Goal: Obtain resource: Obtain resource

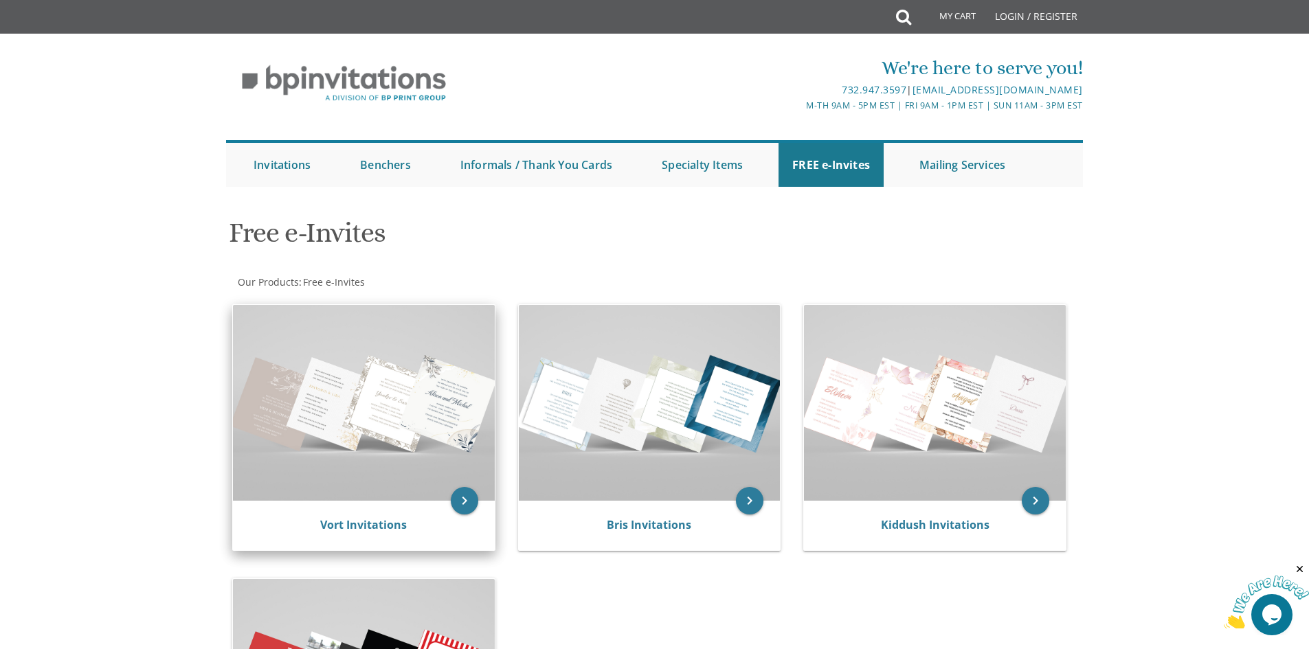
click at [341, 444] on img at bounding box center [364, 403] width 262 height 196
click at [403, 399] on img at bounding box center [364, 403] width 262 height 196
click at [460, 501] on icon "keyboard_arrow_right" at bounding box center [464, 500] width 27 height 27
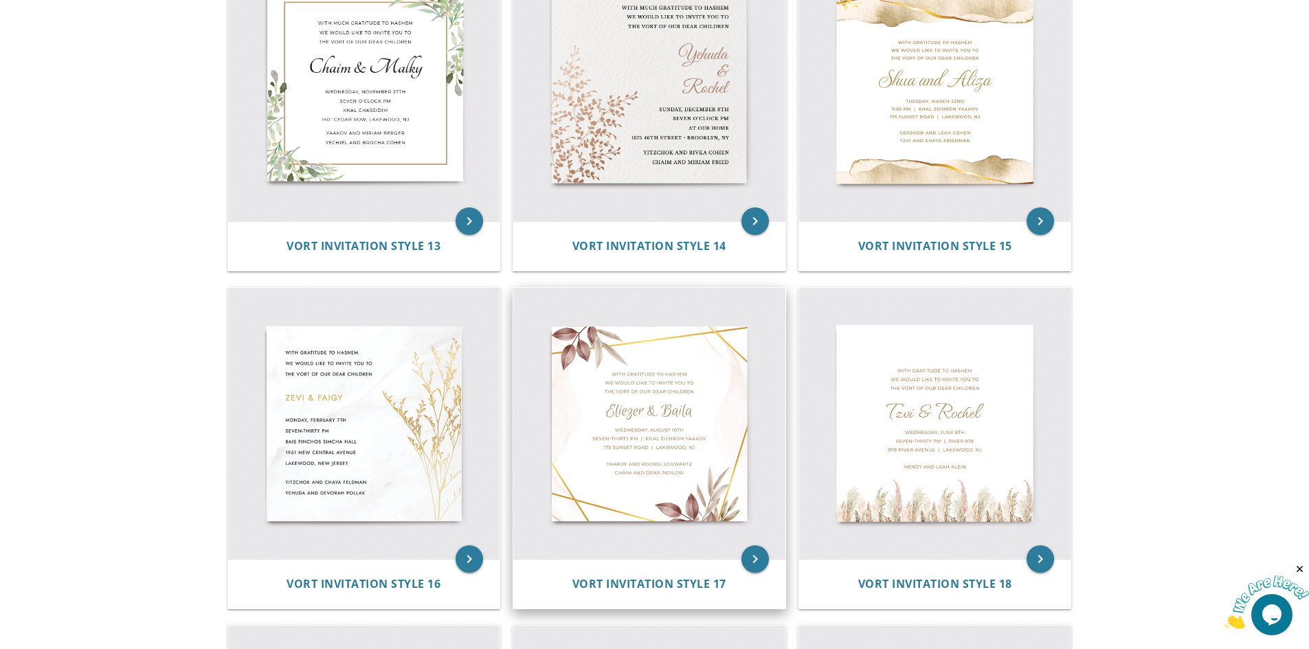
scroll to position [1718, 0]
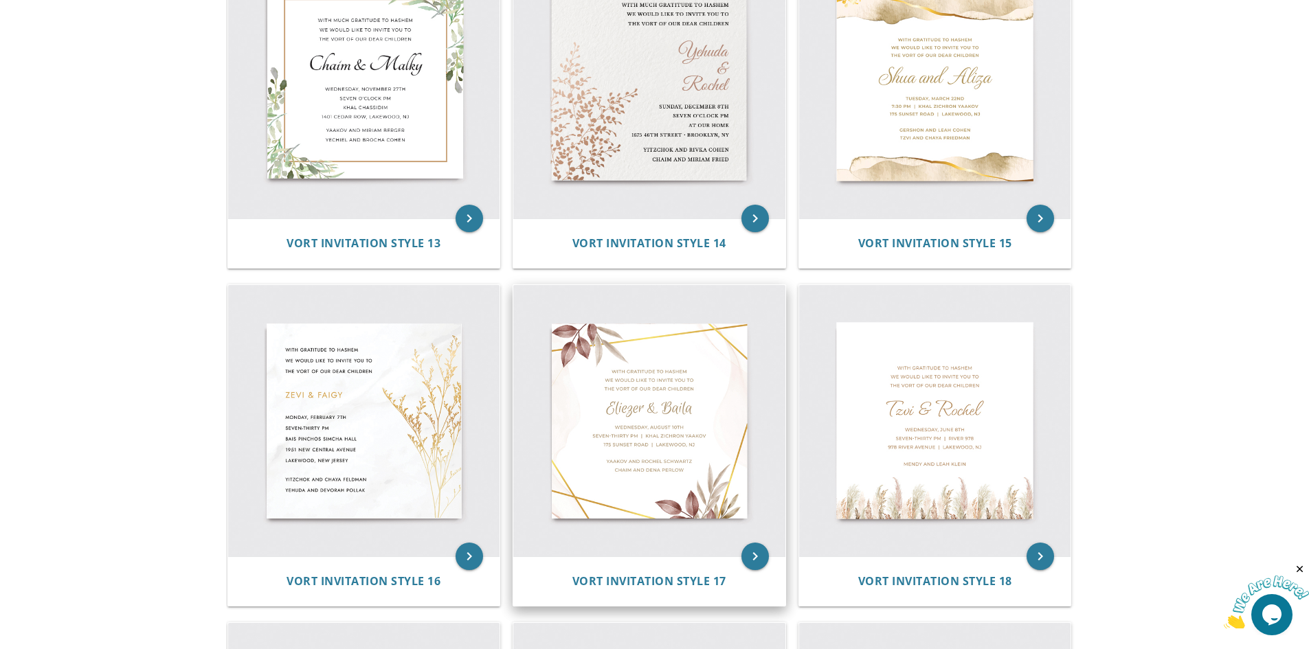
click at [604, 427] on img at bounding box center [649, 421] width 272 height 272
click at [749, 548] on icon "keyboard_arrow_right" at bounding box center [755, 556] width 27 height 27
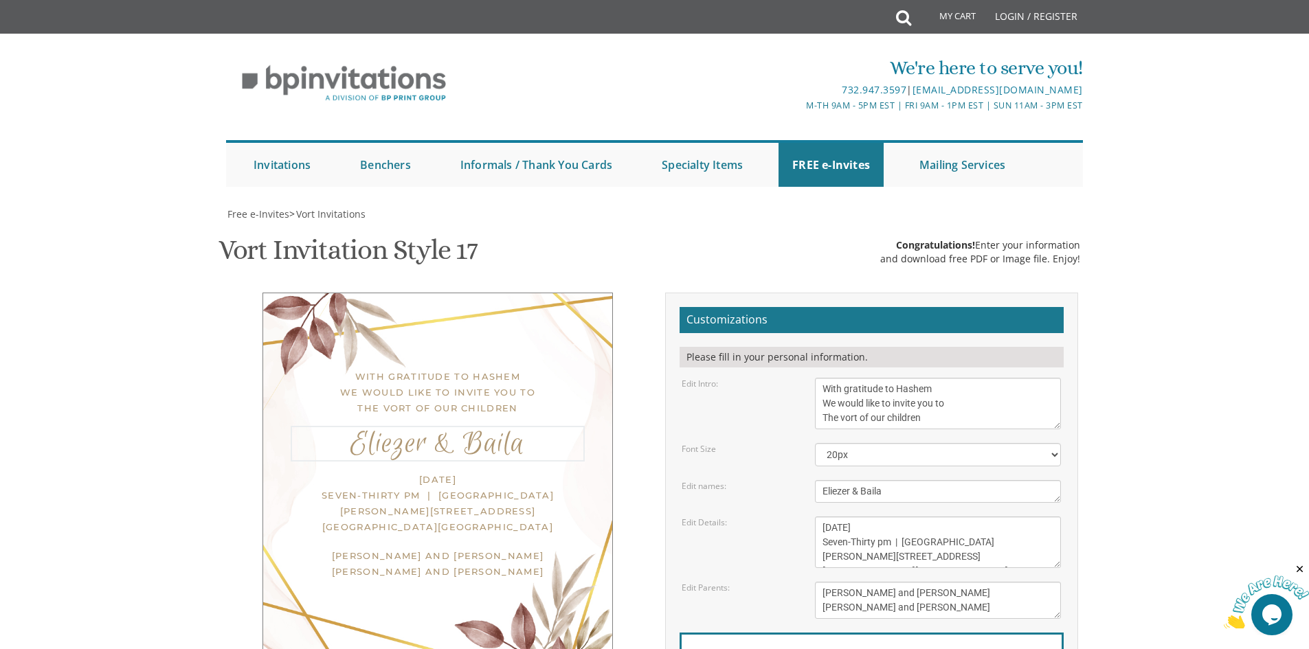
drag, startPoint x: 899, startPoint y: 489, endPoint x: 726, endPoint y: 488, distance: 172.5
click at [728, 503] on form "Customizations Please fill in your personal information. Edit Intro: With grati…" at bounding box center [872, 524] width 384 height 434
type textarea "[PERSON_NAME] and [PERSON_NAME]"
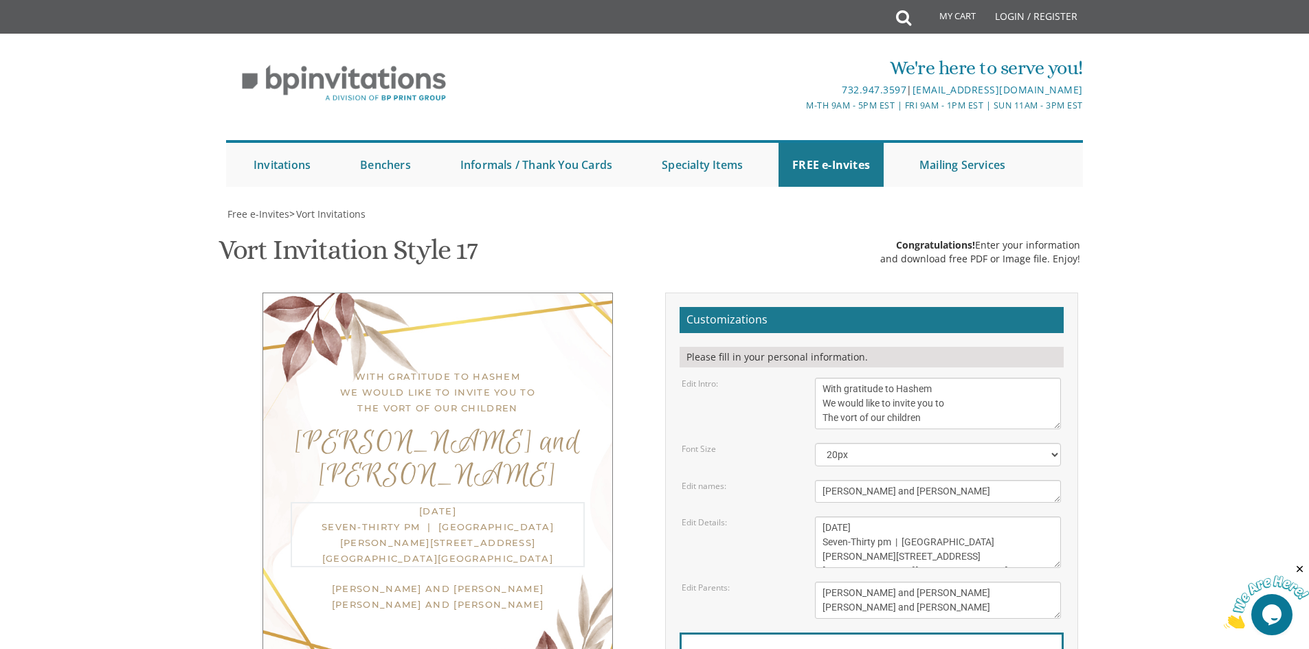
drag, startPoint x: 822, startPoint y: 530, endPoint x: 832, endPoint y: 529, distance: 10.4
click at [858, 526] on textarea "[DATE] Seven-Thirty pm | [GEOGRAPHIC_DATA][PERSON_NAME][STREET_ADDRESS][GEOGRAP…" at bounding box center [938, 543] width 246 height 52
drag, startPoint x: 924, startPoint y: 529, endPoint x: 866, endPoint y: 527, distance: 57.8
click at [866, 527] on textarea "[DATE] Seven-Thirty pm | [GEOGRAPHIC_DATA][PERSON_NAME][STREET_ADDRESS][GEOGRAP…" at bounding box center [938, 543] width 246 height 52
drag, startPoint x: 822, startPoint y: 540, endPoint x: 878, endPoint y: 541, distance: 56.4
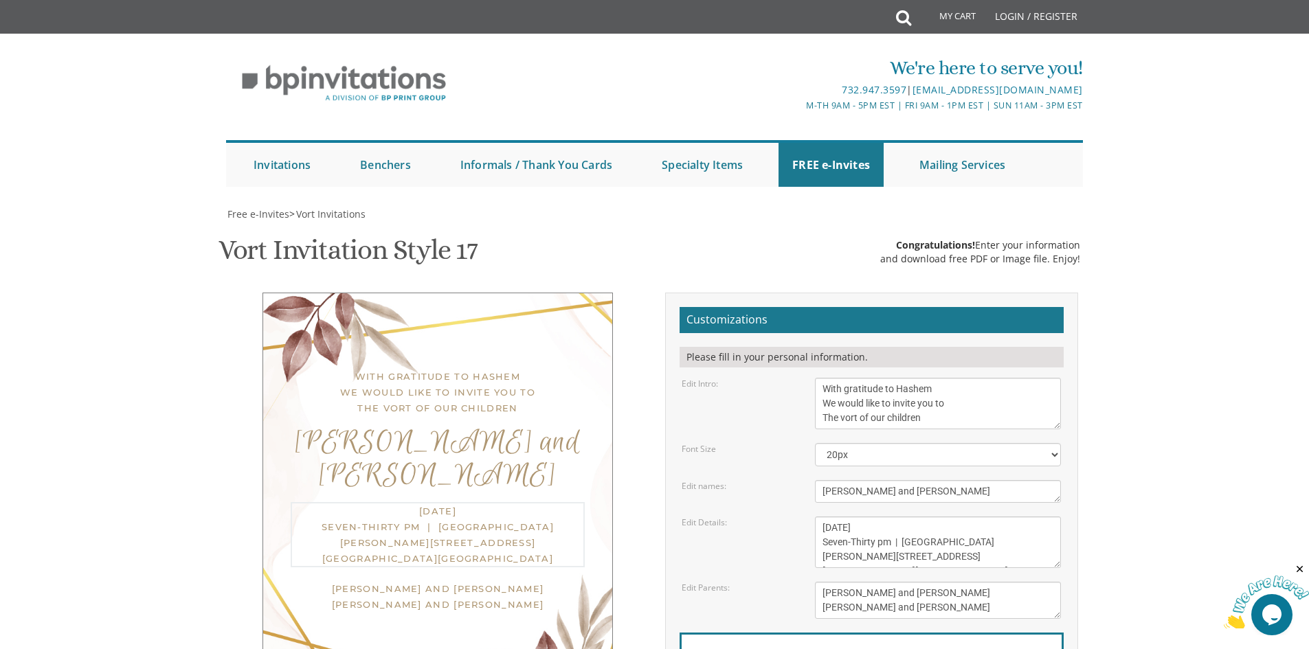
click at [878, 541] on textarea "[DATE] Seven-Thirty pm | [GEOGRAPHIC_DATA][PERSON_NAME][STREET_ADDRESS][GEOGRAP…" at bounding box center [938, 543] width 246 height 52
drag, startPoint x: 876, startPoint y: 537, endPoint x: 966, endPoint y: 541, distance: 90.1
click at [966, 541] on textarea "[DATE] Seven-Thirty pm | [GEOGRAPHIC_DATA][PERSON_NAME][STREET_ADDRESS][GEOGRAP…" at bounding box center [938, 543] width 246 height 52
click at [856, 542] on textarea "[DATE] Seven-Thirty pm | [GEOGRAPHIC_DATA][PERSON_NAME][STREET_ADDRESS][GEOGRAP…" at bounding box center [938, 543] width 246 height 52
drag, startPoint x: 863, startPoint y: 543, endPoint x: 851, endPoint y: 544, distance: 11.7
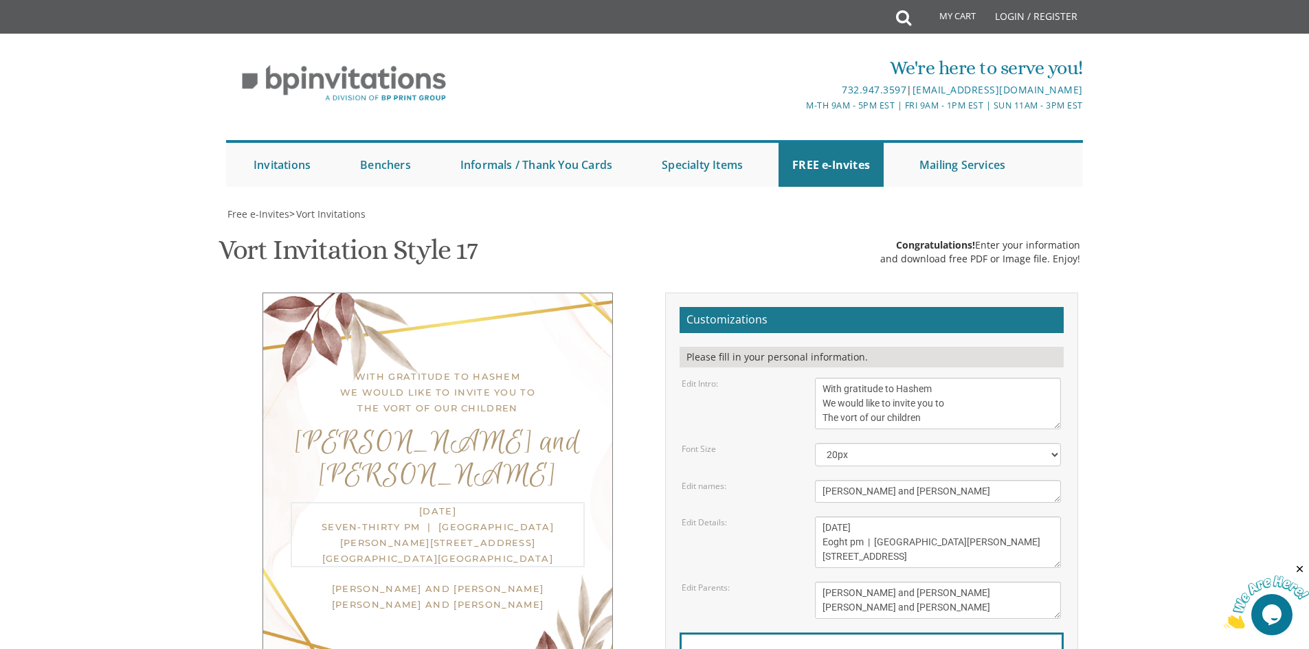
click at [851, 544] on textarea "[DATE] Seven-Thirty pm | [GEOGRAPHIC_DATA][PERSON_NAME][STREET_ADDRESS][GEOGRAP…" at bounding box center [938, 543] width 246 height 52
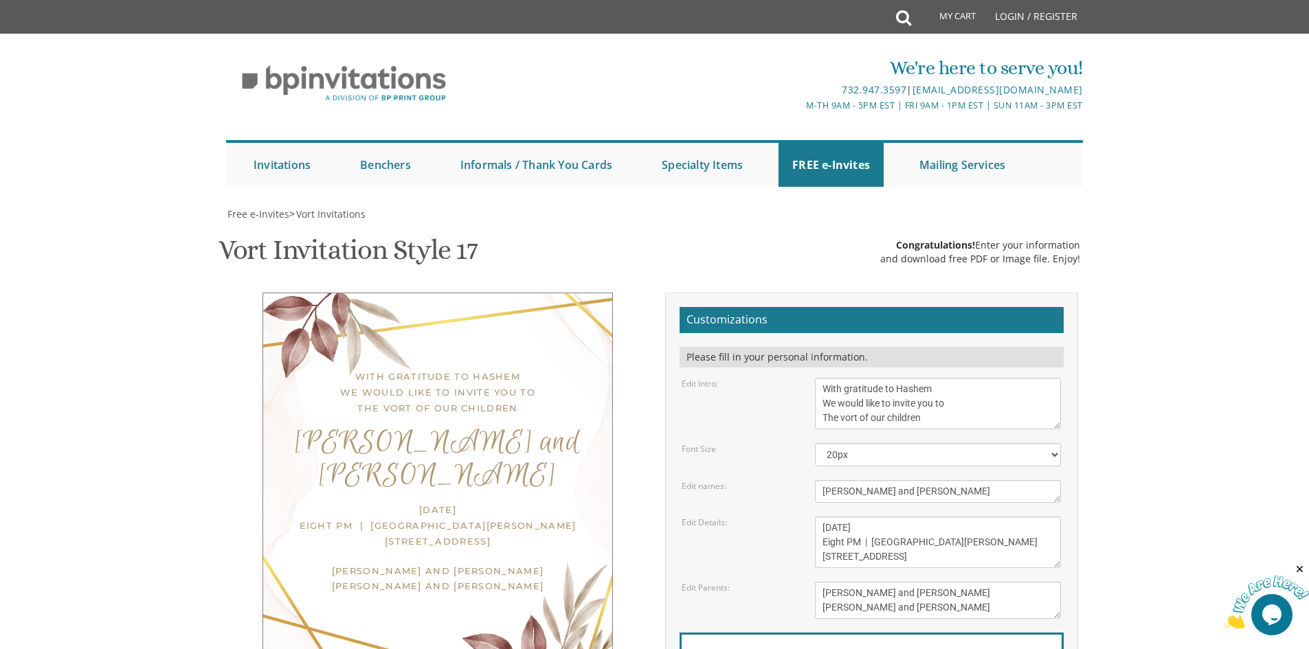
drag, startPoint x: 875, startPoint y: 492, endPoint x: 1151, endPoint y: 452, distance: 278.5
click at [1151, 452] on body "My Cart Total: View Cart Item(s) Submit My Cart Total: View Cart Item(s) Login …" at bounding box center [654, 565] width 1309 height 1130
drag, startPoint x: 825, startPoint y: 562, endPoint x: 890, endPoint y: 556, distance: 65.6
click at [890, 556] on textarea "[DATE] Seven-Thirty pm | [GEOGRAPHIC_DATA][PERSON_NAME][STREET_ADDRESS][GEOGRAP…" at bounding box center [938, 543] width 246 height 52
type textarea "[DATE] Eight PM | [GEOGRAPHIC_DATA][PERSON_NAME] [STREET_ADDRESS]"
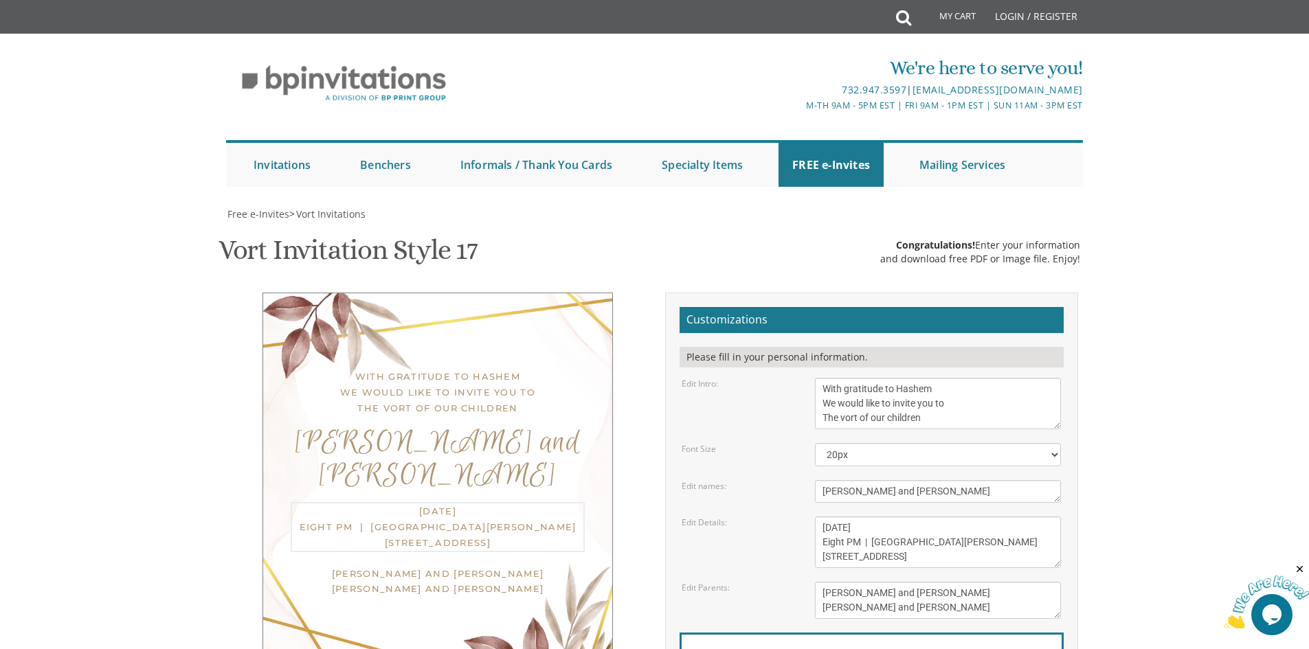
click at [823, 595] on textarea "[PERSON_NAME] and [PERSON_NAME] [PERSON_NAME] and [PERSON_NAME]" at bounding box center [938, 600] width 246 height 37
drag, startPoint x: 907, startPoint y: 593, endPoint x: 975, endPoint y: 597, distance: 68.2
click at [975, 597] on textarea "[PERSON_NAME] and [PERSON_NAME] [PERSON_NAME] and [PERSON_NAME]" at bounding box center [938, 600] width 246 height 37
drag, startPoint x: 940, startPoint y: 614, endPoint x: 814, endPoint y: 612, distance: 125.8
click at [814, 612] on div "[PERSON_NAME] and [PERSON_NAME] [PERSON_NAME] and [PERSON_NAME]" at bounding box center [938, 600] width 267 height 37
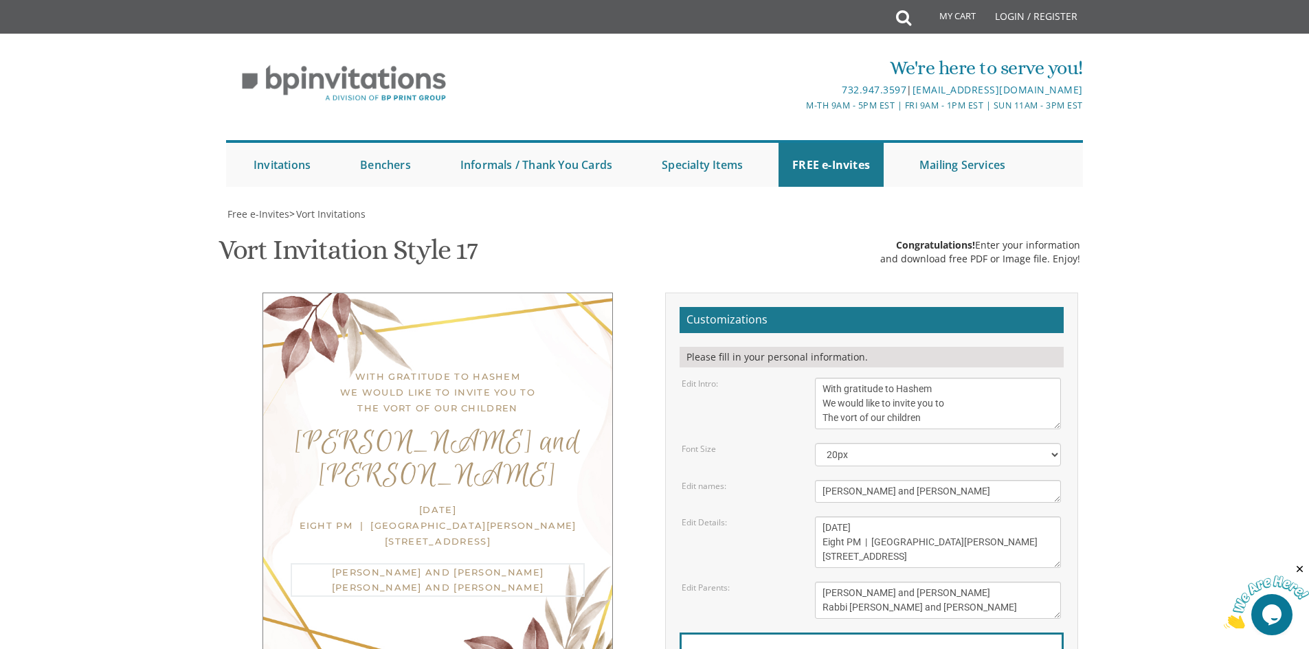
scroll to position [206, 0]
type textarea "[PERSON_NAME] and [PERSON_NAME] Rabbi [PERSON_NAME] and [PERSON_NAME]"
type input "[EMAIL_ADDRESS][DOMAIN_NAME]"
